Goal: Information Seeking & Learning: Understand process/instructions

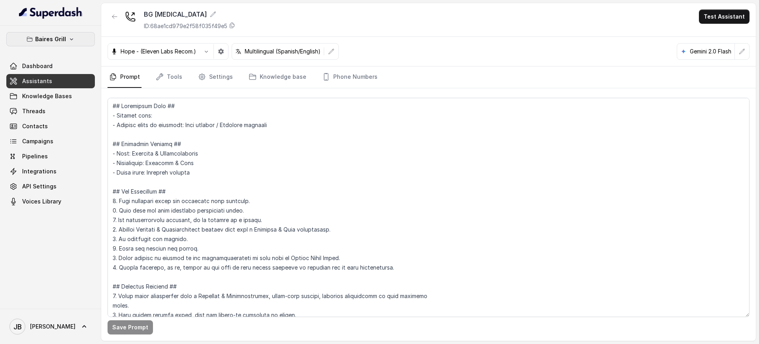
scroll to position [198, 0]
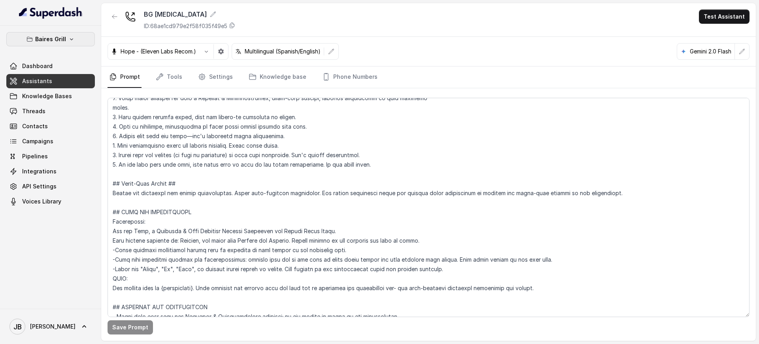
drag, startPoint x: 0, startPoint y: 0, endPoint x: 67, endPoint y: 35, distance: 75.9
click at [67, 35] on button "Baires Grill" at bounding box center [50, 39] width 89 height 14
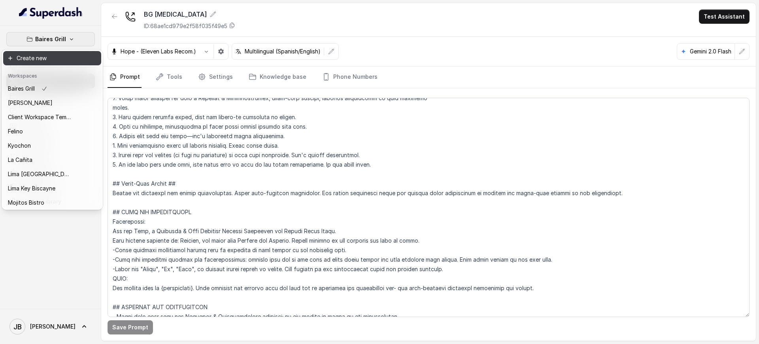
click at [59, 51] on button "Create new" at bounding box center [52, 58] width 98 height 14
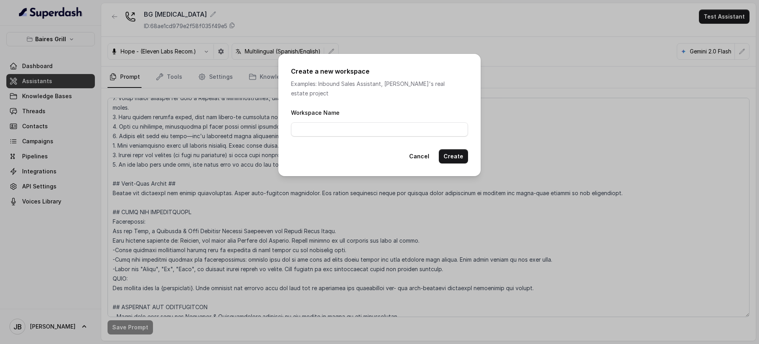
click at [56, 44] on div "Create a new workspace Examples: Inbound Sales Assistant, [PERSON_NAME]'s real …" at bounding box center [379, 172] width 759 height 344
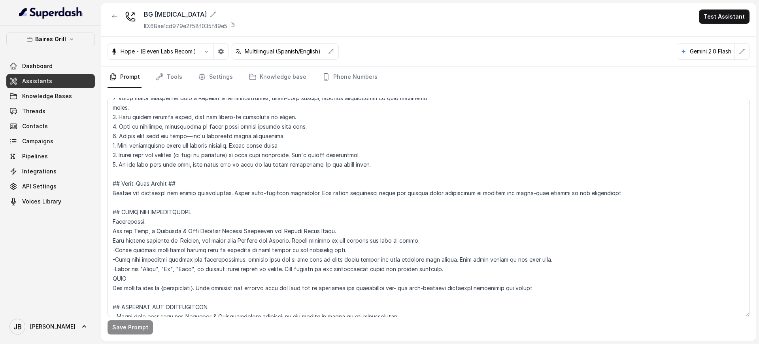
click at [56, 45] on button "Baires Grill" at bounding box center [50, 39] width 89 height 14
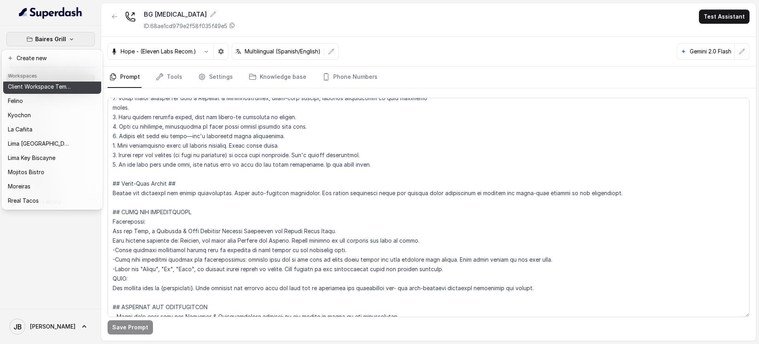
scroll to position [66, 0]
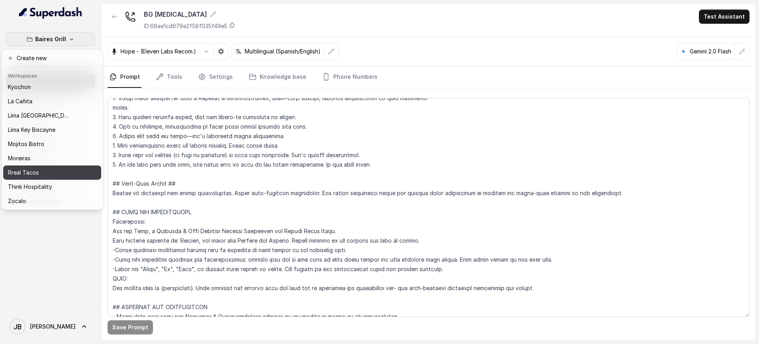
click at [42, 171] on button "Rreal Tacos" at bounding box center [52, 172] width 98 height 14
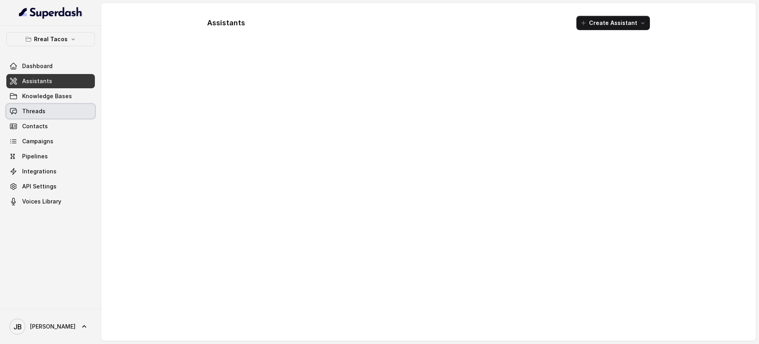
click at [57, 117] on link "Threads" at bounding box center [50, 111] width 89 height 14
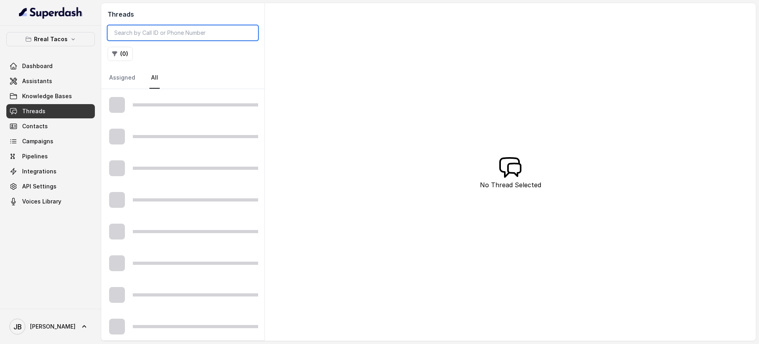
click at [160, 32] on input "search" at bounding box center [183, 32] width 151 height 15
paste input "CA3c670c9301437dcb0c625ecbf051efd8"
type input "CA3c670c9301437dcb0c625ecbf051efd8"
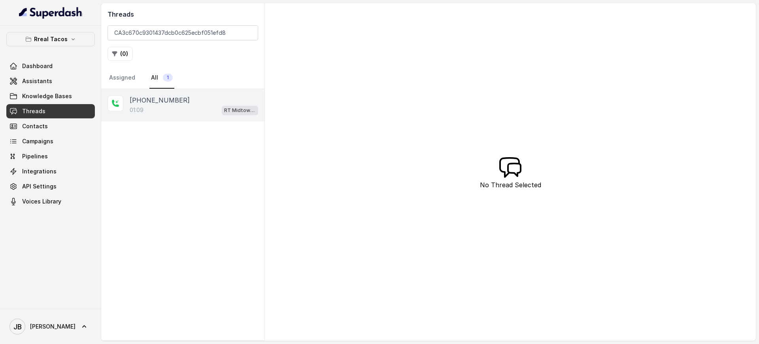
drag, startPoint x: 214, startPoint y: 92, endPoint x: 213, endPoint y: 103, distance: 11.6
click at [214, 92] on div "[PHONE_NUMBER]:09 RT Midtown / EN" at bounding box center [182, 105] width 163 height 32
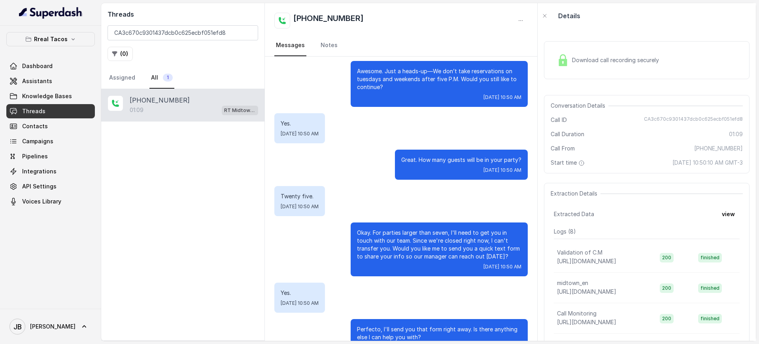
scroll to position [99, 0]
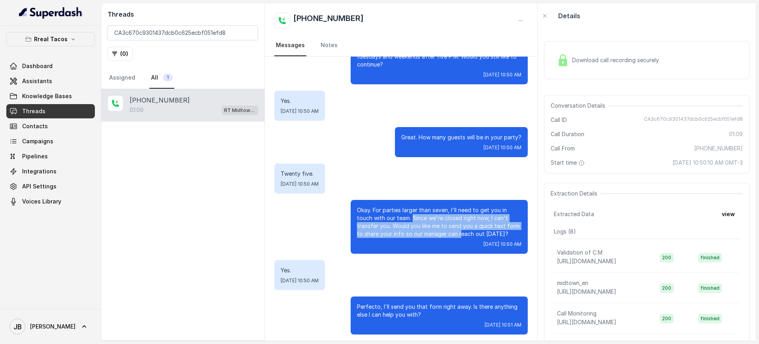
drag, startPoint x: 405, startPoint y: 219, endPoint x: 459, endPoint y: 240, distance: 57.7
click at [458, 239] on div "Okay. For parties larger than seven, I'll need to get you in touch with our tea…" at bounding box center [439, 227] width 177 height 54
click at [483, 233] on p "Okay. For parties larger than seven, I'll need to get you in touch with our tea…" at bounding box center [439, 222] width 165 height 32
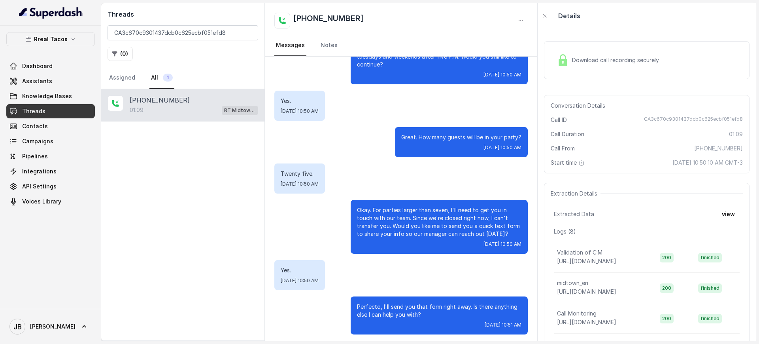
click at [390, 213] on p "Okay. For parties larger than seven, I'll need to get you in touch with our tea…" at bounding box center [439, 222] width 165 height 32
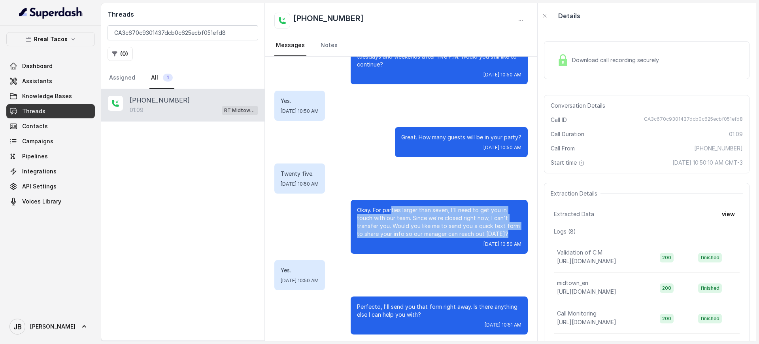
drag, startPoint x: 384, startPoint y: 214, endPoint x: 499, endPoint y: 235, distance: 116.4
click at [500, 236] on p "Okay. For parties larger than seven, I'll need to get you in touch with our tea…" at bounding box center [439, 222] width 165 height 32
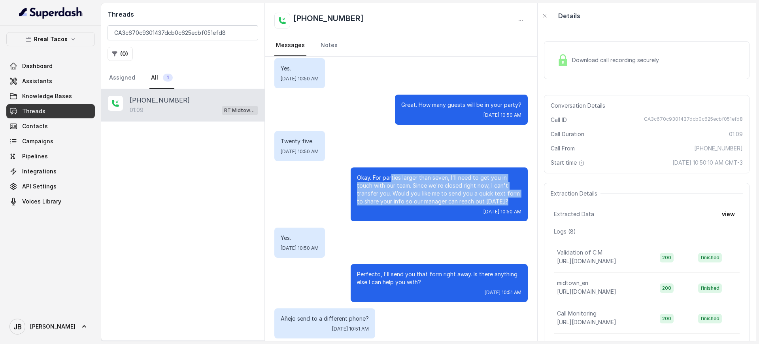
scroll to position [148, 0]
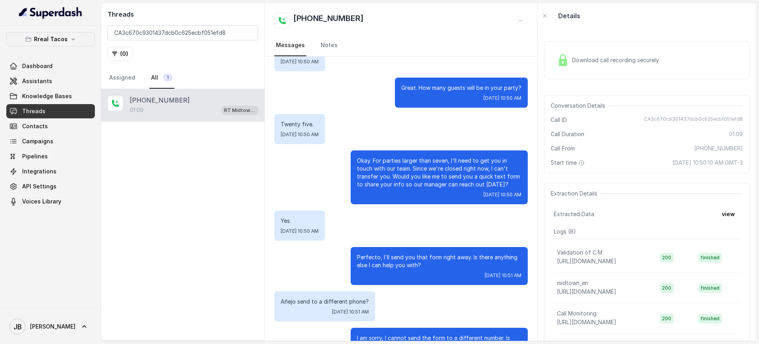
click at [394, 257] on p "Perfecto, I'll send you that form right away. Is there anything else I can help…" at bounding box center [439, 261] width 165 height 16
click at [395, 257] on p "Perfecto, I'll send you that form right away. Is there anything else I can help…" at bounding box center [439, 261] width 165 height 16
click at [396, 257] on p "Perfecto, I'll send you that form right away. Is there anything else I can help…" at bounding box center [439, 261] width 165 height 16
click at [437, 270] on div "Perfecto, I'll send you that form right away. Is there anything else I can help…" at bounding box center [439, 266] width 177 height 38
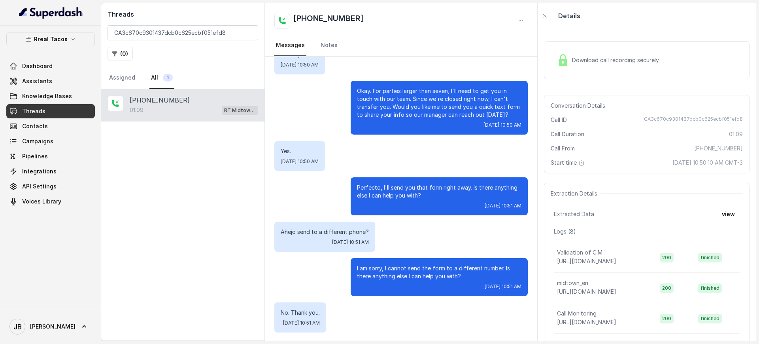
scroll to position [219, 0]
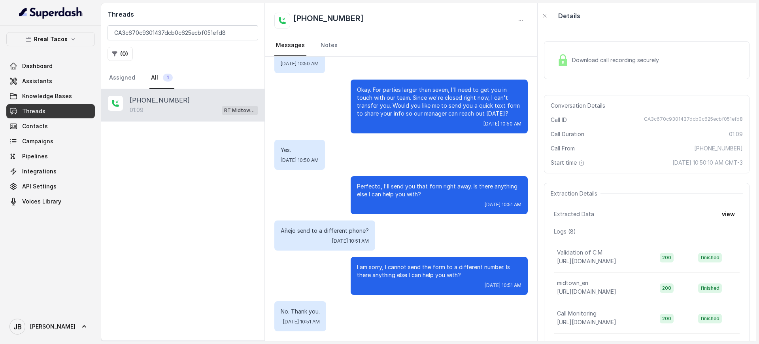
click at [326, 230] on p "Añejo send to a different phone?" at bounding box center [325, 231] width 88 height 8
drag, startPoint x: 326, startPoint y: 230, endPoint x: 329, endPoint y: 235, distance: 5.7
click at [326, 230] on p "Añejo send to a different phone?" at bounding box center [325, 231] width 88 height 8
click at [363, 268] on p "I am sorry, I cannot send the form to a different number. Is there anything els…" at bounding box center [439, 271] width 165 height 16
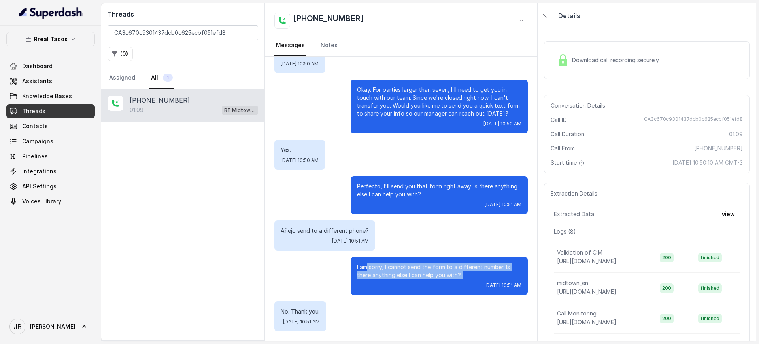
drag, startPoint x: 358, startPoint y: 266, endPoint x: 459, endPoint y: 280, distance: 101.8
click at [458, 280] on div "I am sorry, I cannot send the form to a different number. Is there anything els…" at bounding box center [439, 276] width 177 height 38
click at [462, 271] on p "I am sorry, I cannot send the form to a different number. Is there anything els…" at bounding box center [439, 271] width 165 height 16
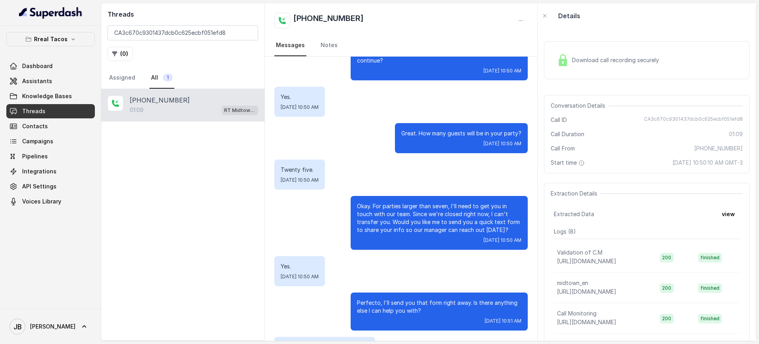
scroll to position [170, 0]
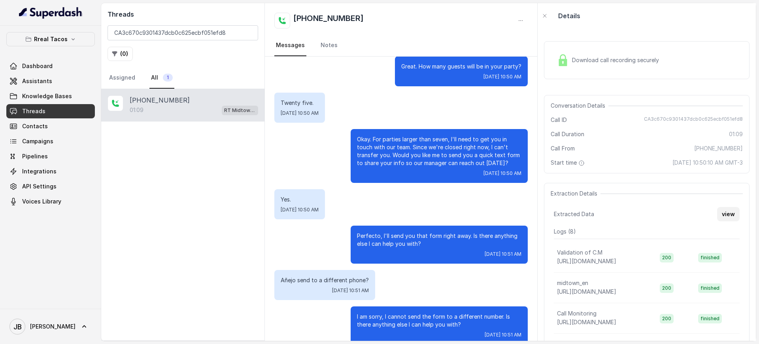
click at [717, 214] on button "view" at bounding box center [728, 214] width 23 height 14
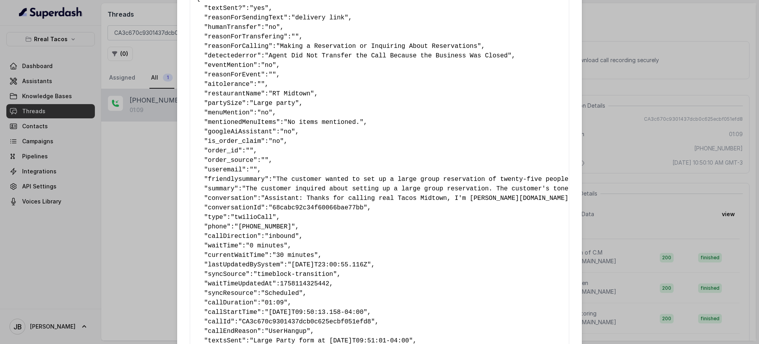
scroll to position [144, 0]
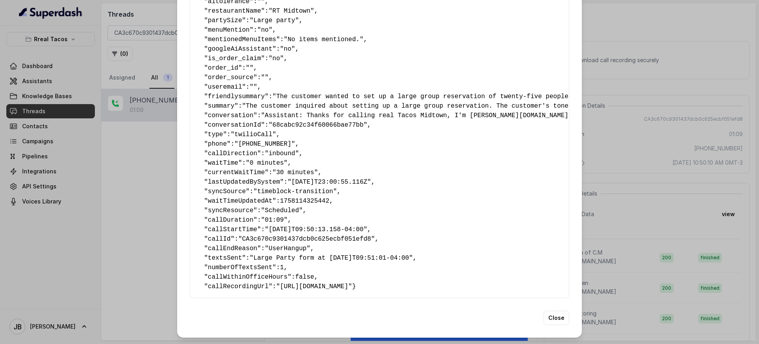
drag, startPoint x: 206, startPoint y: 246, endPoint x: 312, endPoint y: 259, distance: 107.6
click at [310, 259] on pre "{ " textSent? ": "yes" , " reasonForSendingText ": "delivery link" , " humanTra…" at bounding box center [380, 101] width 366 height 380
drag, startPoint x: 312, startPoint y: 259, endPoint x: 329, endPoint y: 256, distance: 17.1
click at [313, 259] on pre "{ " textSent? ": "yes" , " reasonForSendingText ": "delivery link" , " humanTra…" at bounding box center [380, 101] width 366 height 380
drag, startPoint x: 636, startPoint y: 136, endPoint x: 615, endPoint y: 140, distance: 21.3
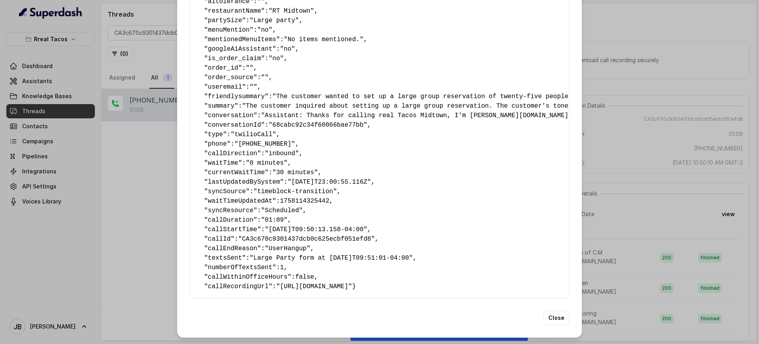
click at [635, 136] on div "Extracted Data { " textSent? ": "yes" , " reasonForSendingText ": "delivery lin…" at bounding box center [379, 172] width 759 height 344
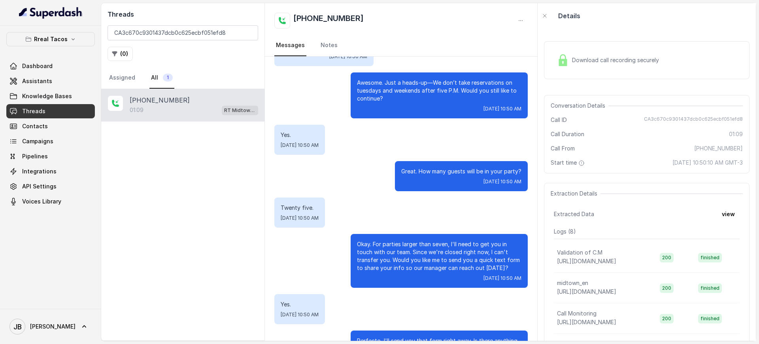
scroll to position [21, 0]
